Goal: Information Seeking & Learning: Learn about a topic

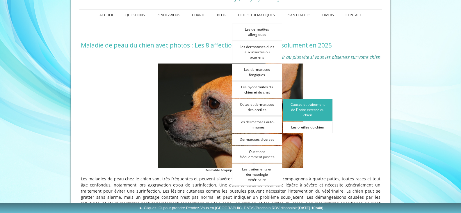
scroll to position [87, 0]
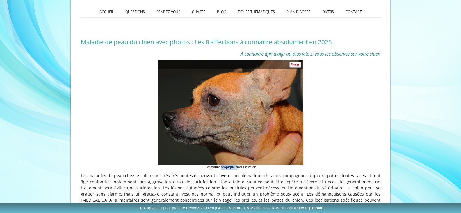
drag, startPoint x: 222, startPoint y: 179, endPoint x: 237, endPoint y: 179, distance: 15.4
click at [237, 169] on figcaption "Dermatite Atopique chez un chien" at bounding box center [230, 166] width 145 height 5
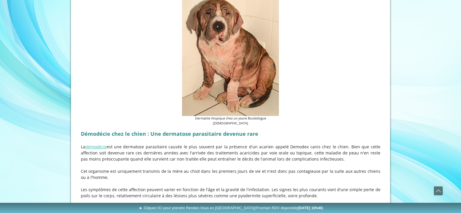
scroll to position [582, 0]
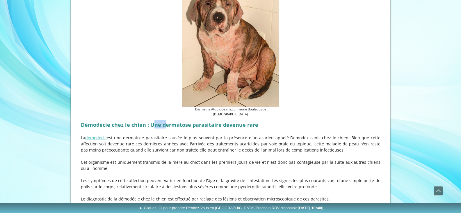
drag, startPoint x: 153, startPoint y: 127, endPoint x: 170, endPoint y: 127, distance: 16.6
click at [168, 127] on strong "Démodécie chez le chien : Une dermatose parasitaire devenue rare" at bounding box center [169, 124] width 177 height 7
drag, startPoint x: 198, startPoint y: 124, endPoint x: 206, endPoint y: 124, distance: 8.4
click at [206, 124] on strong "Démodécie chez le chien : Une dermatose parasitaire devenue rare" at bounding box center [169, 124] width 177 height 7
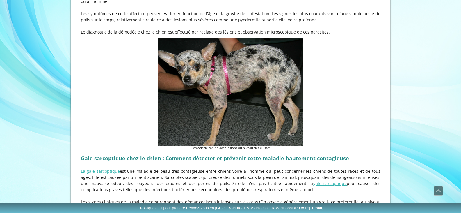
scroll to position [756, 0]
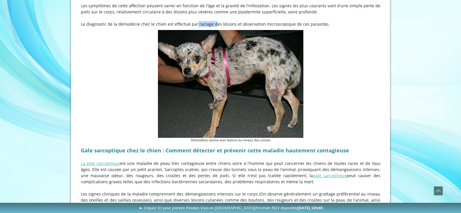
drag, startPoint x: 185, startPoint y: 25, endPoint x: 202, endPoint y: 24, distance: 16.9
click at [202, 24] on p "Le diagnostic de la démodécie chez le chien est effectué par raclage des lésion…" at bounding box center [231, 24] width 300 height 6
drag, startPoint x: 218, startPoint y: 24, endPoint x: 232, endPoint y: 25, distance: 14.0
click at [232, 25] on p "Le diagnostic de la démodécie chez le chien est effectué par raclage des lésion…" at bounding box center [231, 24] width 300 height 6
drag, startPoint x: 248, startPoint y: 24, endPoint x: 277, endPoint y: 24, distance: 29.1
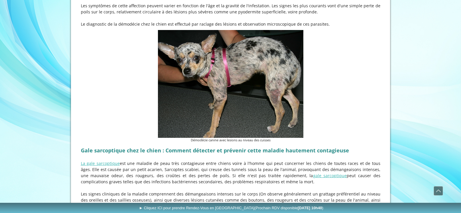
click at [253, 24] on p "Le diagnostic de la démodécie chez le chien est effectué par raclage des lésion…" at bounding box center [231, 24] width 300 height 6
click at [264, 24] on p "Le diagnostic de la démodécie chez le chien est effectué par raclage des lésion…" at bounding box center [231, 24] width 300 height 6
drag, startPoint x: 214, startPoint y: 143, endPoint x: 224, endPoint y: 142, distance: 9.6
click at [224, 142] on figcaption "Démodécie canine avec lesions au niveau des cuisses" at bounding box center [230, 140] width 145 height 5
drag, startPoint x: 245, startPoint y: 143, endPoint x: 252, endPoint y: 143, distance: 7.0
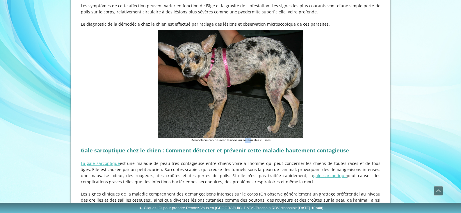
click at [252, 143] on figcaption "Démodécie canine avec lesions au niveau des cuisses" at bounding box center [230, 140] width 145 height 5
drag, startPoint x: 106, startPoint y: 153, endPoint x: 148, endPoint y: 153, distance: 41.9
click at [138, 153] on strong "Gale sarcoptique chez le chien : Comment détecter et prévenir cette maladie hau…" at bounding box center [215, 150] width 268 height 7
drag, startPoint x: 161, startPoint y: 153, endPoint x: 211, endPoint y: 153, distance: 49.7
click at [206, 153] on strong "Gale sarcoptique chez le chien : Comment détecter et prévenir cette maladie hau…" at bounding box center [215, 150] width 268 height 7
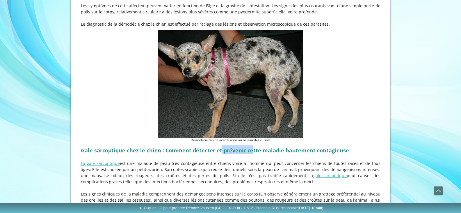
drag, startPoint x: 222, startPoint y: 153, endPoint x: 252, endPoint y: 152, distance: 30.3
click at [252, 152] on strong "Gale sarcoptique chez le chien : Comment détecter et prévenir cette maladie hau…" at bounding box center [215, 150] width 268 height 7
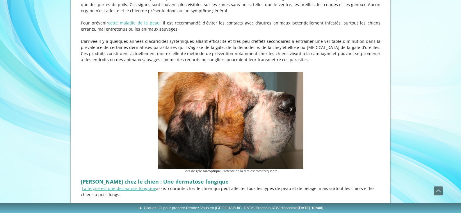
scroll to position [960, 0]
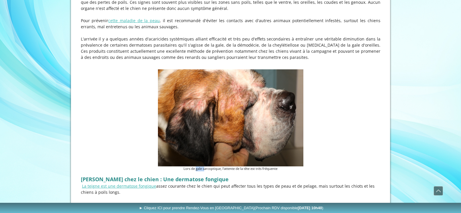
drag, startPoint x: 195, startPoint y: 171, endPoint x: 203, endPoint y: 171, distance: 8.1
click at [203, 171] on figcaption "Lors de gale sarcoptique, l'attente de la tête est très fréquente" at bounding box center [230, 168] width 145 height 5
drag, startPoint x: 218, startPoint y: 171, endPoint x: 233, endPoint y: 170, distance: 15.2
click at [233, 170] on figcaption "Lors de gale sarcoptique, l'attente de la tête est très fréquente" at bounding box center [230, 168] width 145 height 5
drag, startPoint x: 244, startPoint y: 170, endPoint x: 263, endPoint y: 170, distance: 18.3
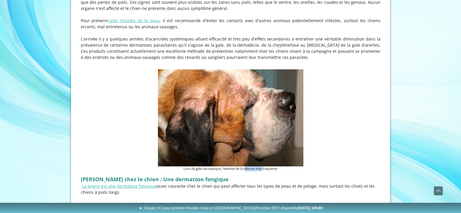
click at [263, 170] on figcaption "Lors de gale sarcoptique, l'attente de la tête est très fréquente" at bounding box center [230, 168] width 145 height 5
drag, startPoint x: 265, startPoint y: 170, endPoint x: 272, endPoint y: 170, distance: 7.0
click at [272, 170] on figcaption "Lors de gale sarcoptique, l'attente de la tête est très fréquente" at bounding box center [230, 168] width 145 height 5
drag, startPoint x: 235, startPoint y: 169, endPoint x: 257, endPoint y: 171, distance: 21.6
click at [246, 170] on figcaption "Lors de gale sarcoptique, l'attente de la tête est très fréquente" at bounding box center [230, 168] width 145 height 5
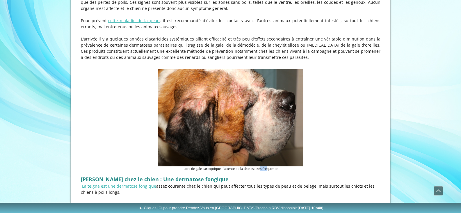
drag, startPoint x: 262, startPoint y: 171, endPoint x: 268, endPoint y: 170, distance: 6.2
click at [268, 170] on figcaption "Lors de gale sarcoptique, l'attente de la tête est très fréquente" at bounding box center [230, 168] width 145 height 5
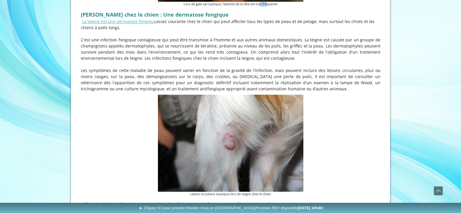
scroll to position [1135, 0]
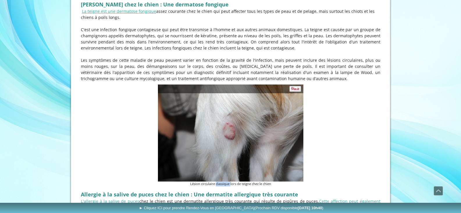
drag, startPoint x: 215, startPoint y: 186, endPoint x: 230, endPoint y: 186, distance: 15.1
click at [230, 186] on figcaption "Lésion circulaire classique lors de teigne chez le chien" at bounding box center [230, 183] width 145 height 5
drag, startPoint x: 239, startPoint y: 186, endPoint x: 248, endPoint y: 185, distance: 8.8
click at [248, 185] on figcaption "Lésion circulaire classique lors de teigne chez le chien" at bounding box center [230, 183] width 145 height 5
drag, startPoint x: 256, startPoint y: 185, endPoint x: 271, endPoint y: 185, distance: 14.3
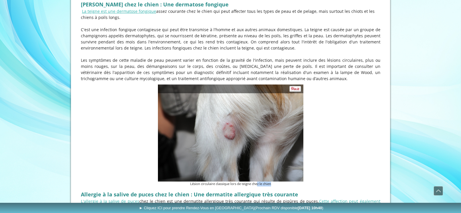
click at [271, 185] on figcaption "Lésion circulaire classique lors de teigne chez le chien" at bounding box center [230, 183] width 145 height 5
drag, startPoint x: 207, startPoint y: 184, endPoint x: 223, endPoint y: 186, distance: 16.0
click at [222, 186] on figcaption "Lésion circulaire classique lors de teigne chez le chien" at bounding box center [230, 183] width 145 height 5
drag, startPoint x: 229, startPoint y: 186, endPoint x: 241, endPoint y: 184, distance: 11.8
click at [241, 184] on figcaption "Lésion circulaire classique lors de teigne chez le chien" at bounding box center [230, 183] width 145 height 5
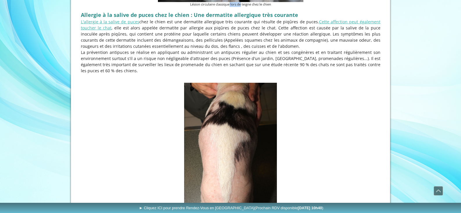
scroll to position [1367, 0]
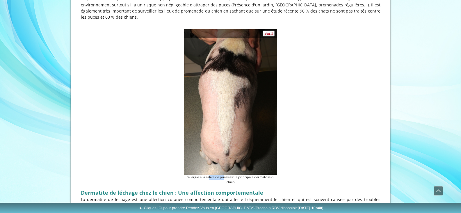
drag, startPoint x: 209, startPoint y: 179, endPoint x: 235, endPoint y: 179, distance: 25.3
click at [225, 179] on figcaption "L'allergie à la salive de puces est la principale dermatose du chien" at bounding box center [230, 180] width 93 height 10
drag, startPoint x: 235, startPoint y: 179, endPoint x: 247, endPoint y: 177, distance: 12.3
click at [247, 177] on figcaption "L'allergie à la salive de puces est la principale dermatose du chien" at bounding box center [230, 180] width 93 height 10
drag, startPoint x: 252, startPoint y: 177, endPoint x: 262, endPoint y: 177, distance: 10.8
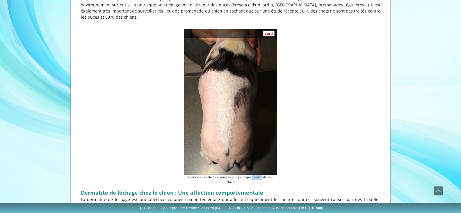
click at [262, 177] on figcaption "L'allergie à la salive de puces est la principale dermatose du chien" at bounding box center [230, 180] width 93 height 10
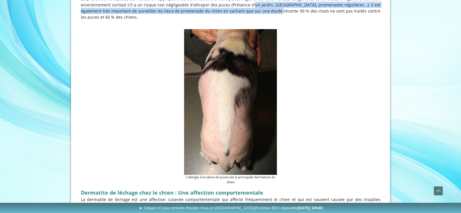
drag, startPoint x: 242, startPoint y: 8, endPoint x: 254, endPoint y: 11, distance: 11.9
click at [254, 11] on p "La prévention antipuces se réalise en appliquant ou administrant un antipuces r…" at bounding box center [231, 8] width 300 height 24
click at [297, 9] on p "La prévention antipuces se réalise en appliquant ou administrant un antipuces r…" at bounding box center [231, 8] width 300 height 24
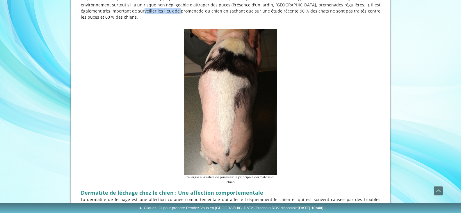
drag, startPoint x: 117, startPoint y: 13, endPoint x: 154, endPoint y: 15, distance: 37.3
click at [154, 15] on p "La prévention antipuces se réalise en appliquant ou administrant un antipuces r…" at bounding box center [231, 8] width 300 height 24
drag, startPoint x: 185, startPoint y: 14, endPoint x: 207, endPoint y: 14, distance: 22.4
click at [207, 14] on p "La prévention antipuces se réalise en appliquant ou administrant un antipuces r…" at bounding box center [231, 8] width 300 height 24
drag, startPoint x: 222, startPoint y: 14, endPoint x: 278, endPoint y: 16, distance: 55.3
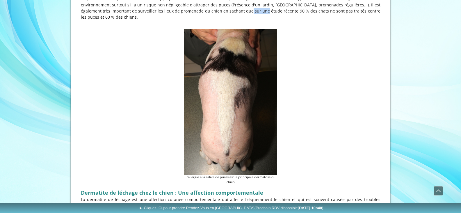
click at [248, 16] on p "La prévention antipuces se réalise en appliquant ou administrant un antipuces r…" at bounding box center [231, 8] width 300 height 24
click at [304, 13] on p "La prévention antipuces se réalise en appliquant ou administrant un antipuces r…" at bounding box center [231, 8] width 300 height 24
drag, startPoint x: 319, startPoint y: 15, endPoint x: 332, endPoint y: 16, distance: 12.8
click at [330, 16] on p "La prévention antipuces se réalise en appliquant ou administrant un antipuces r…" at bounding box center [231, 8] width 300 height 24
click at [343, 15] on p "La prévention antipuces se réalise en appliquant ou administrant un antipuces r…" at bounding box center [231, 8] width 300 height 24
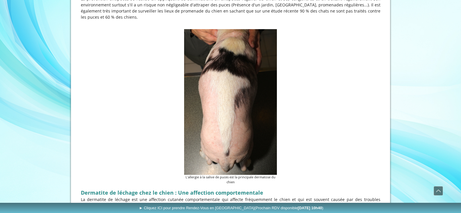
click at [324, 14] on p "La prévention antipuces se réalise en appliquant ou administrant un antipuces r…" at bounding box center [231, 8] width 300 height 24
drag, startPoint x: 312, startPoint y: 15, endPoint x: 331, endPoint y: 15, distance: 19.5
click at [331, 15] on p "La prévention antipuces se réalise en appliquant ou administrant un antipuces r…" at bounding box center [231, 8] width 300 height 24
drag
click at [351, 15] on p "La prévention antipuces se réalise en appliquant ou administrant un antipuces r…" at bounding box center [231, 8] width 300 height 24
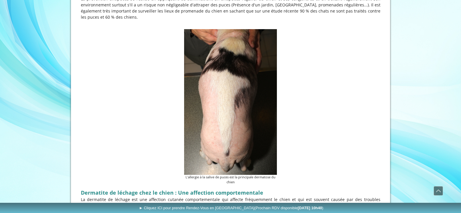
click at [83, 24] on p at bounding box center [231, 23] width 300 height 6
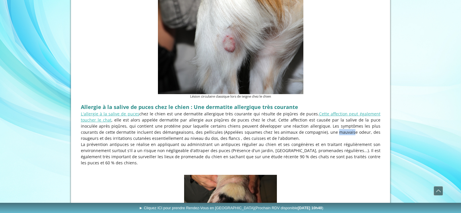
click at [322, 134] on p "L'allergie à la salive de puces chez le chien est une dermatite allergique très…" at bounding box center [231, 126] width 300 height 31
click at [355, 133] on p "L'allergie à la salive de puces chez le chien est une dermatite allergique très…" at bounding box center [231, 126] width 300 height 31
click at [133, 141] on p "L'allergie à la salive de puces chez le chien est une dermatite allergique très…" at bounding box center [231, 126] width 300 height 31
click at [163, 141] on p "L'allergie à la salive de puces chez le chien est une dermatite allergique très…" at bounding box center [231, 126] width 300 height 31
click at [216, 140] on p "L'allergie à la salive de puces chez le chien est une dermatite allergique très…" at bounding box center [231, 126] width 300 height 31
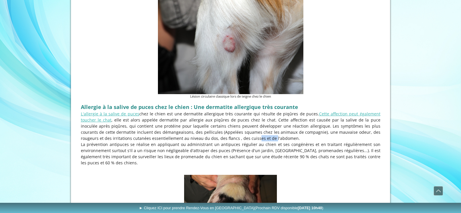
click at [241, 141] on p "L'allergie à la salive de puces chez le chien est une dermatite allergique très…" at bounding box center [231, 126] width 300 height 31
click at [165, 141] on p "L'allergie à la salive de puces chez le chien est une dermatite allergique très…" at bounding box center [231, 126] width 300 height 31
click at [184, 141] on p "L'allergie à la salive de puces chez le chien est une dermatite allergique très…" at bounding box center [231, 126] width 300 height 31
click at [216, 141] on p "L'allergie à la salive de puces chez le chien est une dermatite allergique très…" at bounding box center [231, 126] width 300 height 31
click at [234, 140] on p "L'allergie à la salive de puces chez le chien est une dermatite allergique très…" at bounding box center [231, 126] width 300 height 31
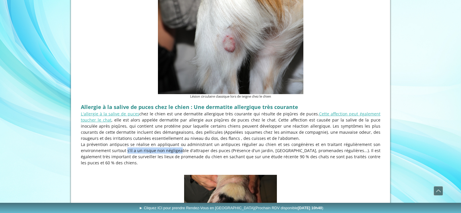
click at [170, 149] on p "La prévention antipuces se réalise en appliquant ou administrant un antipuces r…" at bounding box center [231, 153] width 300 height 24
click at [229, 144] on p "La prévention antipuces se réalise en appliquant ou administrant un antipuces r…" at bounding box center [231, 153] width 300 height 24
click at [235, 144] on p "La prévention antipuces se réalise en appliquant ou administrant un antipuces r…" at bounding box center [231, 153] width 300 height 24
click at [276, 146] on p "La prévention antipuces se réalise en appliquant ou administrant un antipuces r…" at bounding box center [231, 153] width 300 height 24
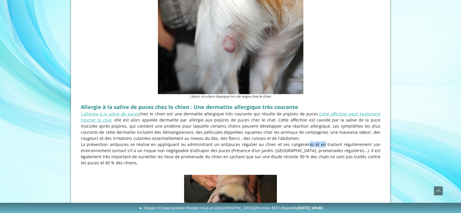
click at [317, 146] on p "La prévention antipuces se réalise en appliquant ou administrant un antipuces r…" at bounding box center [231, 153] width 300 height 24
click at [353, 146] on p "La prévention antipuces se réalise en appliquant ou administrant un antipuces r…" at bounding box center [231, 153] width 300 height 24
click at [313, 147] on p "La prévention antipuces se réalise en appliquant ou administrant un antipuces r…" at bounding box center [231, 153] width 300 height 24
click at [353, 147] on p "La prévention antipuces se réalise en appliquant ou administrant un antipuces r…" at bounding box center [231, 153] width 300 height 24
click at [136, 153] on p "La prévention antipuces se réalise en appliquant ou administrant un antipuces r…" at bounding box center [231, 153] width 300 height 24
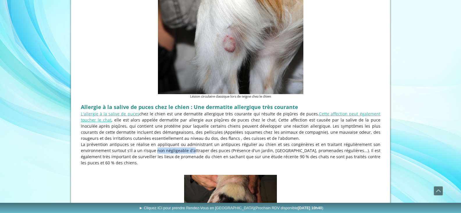
click at [191, 154] on p "La prévention antipuces se réalise en appliquant ou administrant un antipuces r…" at bounding box center [231, 153] width 300 height 24
click at [229, 152] on p "La prévention antipuces se réalise en appliquant ou administrant un antipuces r…" at bounding box center [231, 153] width 300 height 24
click at [257, 152] on p "La prévention antipuces se réalise en appliquant ou administrant un antipuces r…" at bounding box center [231, 153] width 300 height 24
click at [283, 152] on p "La prévention antipuces se réalise en appliquant ou administrant un antipuces r…" at bounding box center [231, 153] width 300 height 24
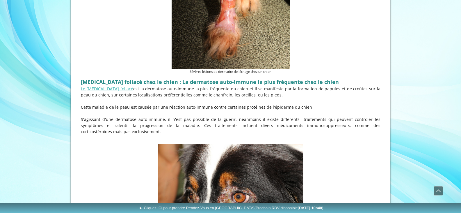
scroll to position [1716, 0]
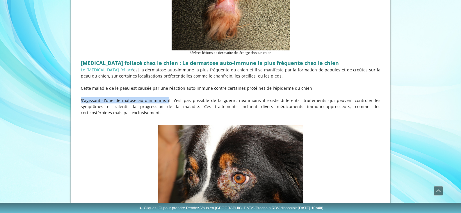
click at [295, 98] on div "[MEDICAL_DATA] foliacé chez le chien : La dermatose auto-immune la plus fréquen…" at bounding box center [230, 89] width 303 height 67
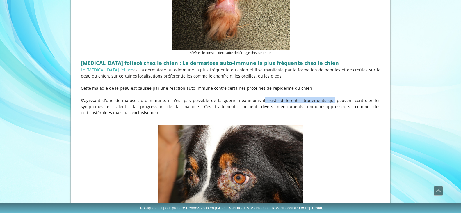
click at [301, 103] on p "S'agissant d'une dermatose auto-immune, il n'est pas possible de la guérir, néa…" at bounding box center [231, 106] width 300 height 18
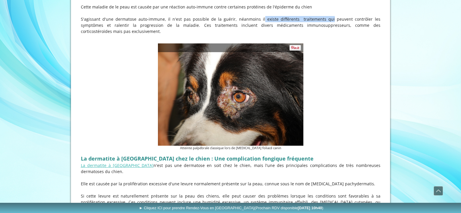
scroll to position [1833, 0]
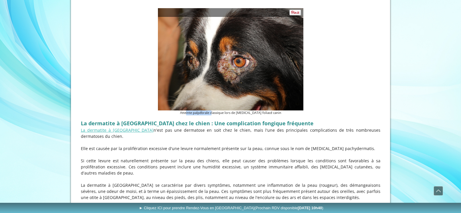
click at [218, 114] on figcaption "Atteinte palpébrale classique lors de [MEDICAL_DATA] foliacé canin" at bounding box center [230, 112] width 145 height 5
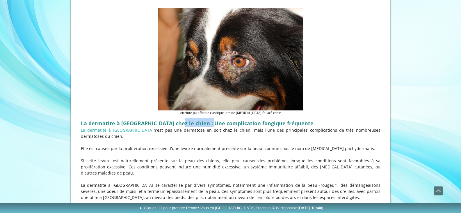
click at [213, 125] on span "La dermatite à [GEOGRAPHIC_DATA] chez le chien : Une complication fongique fréq…" at bounding box center [197, 123] width 233 height 7
click at [264, 124] on span "La dermatite à [GEOGRAPHIC_DATA] chez le chien : Une complication fongique fréq…" at bounding box center [197, 123] width 233 height 7
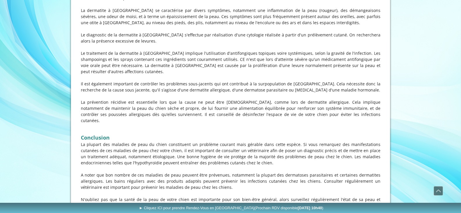
scroll to position [2109, 0]
